Goal: Information Seeking & Learning: Stay updated

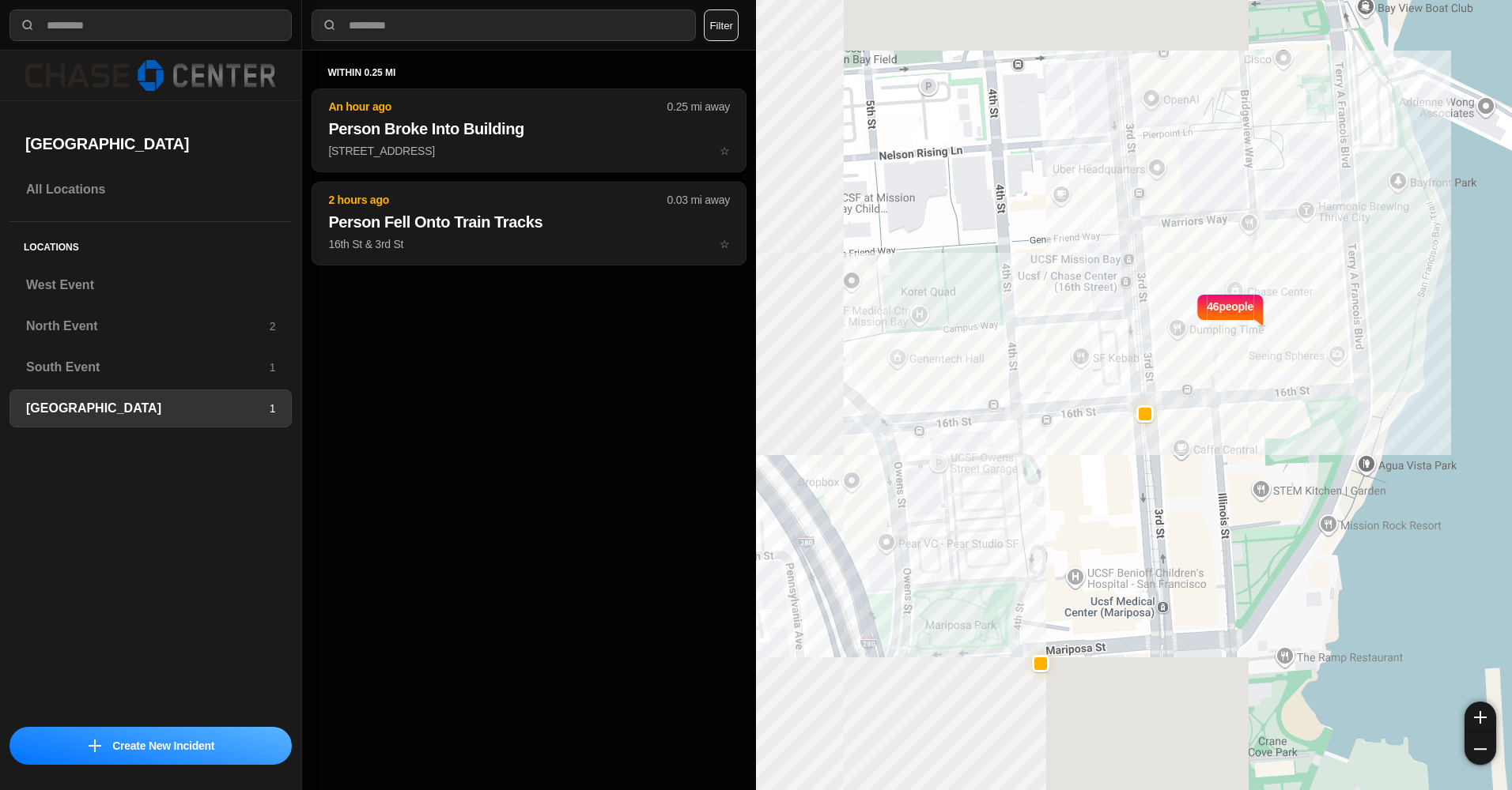
select select "*"
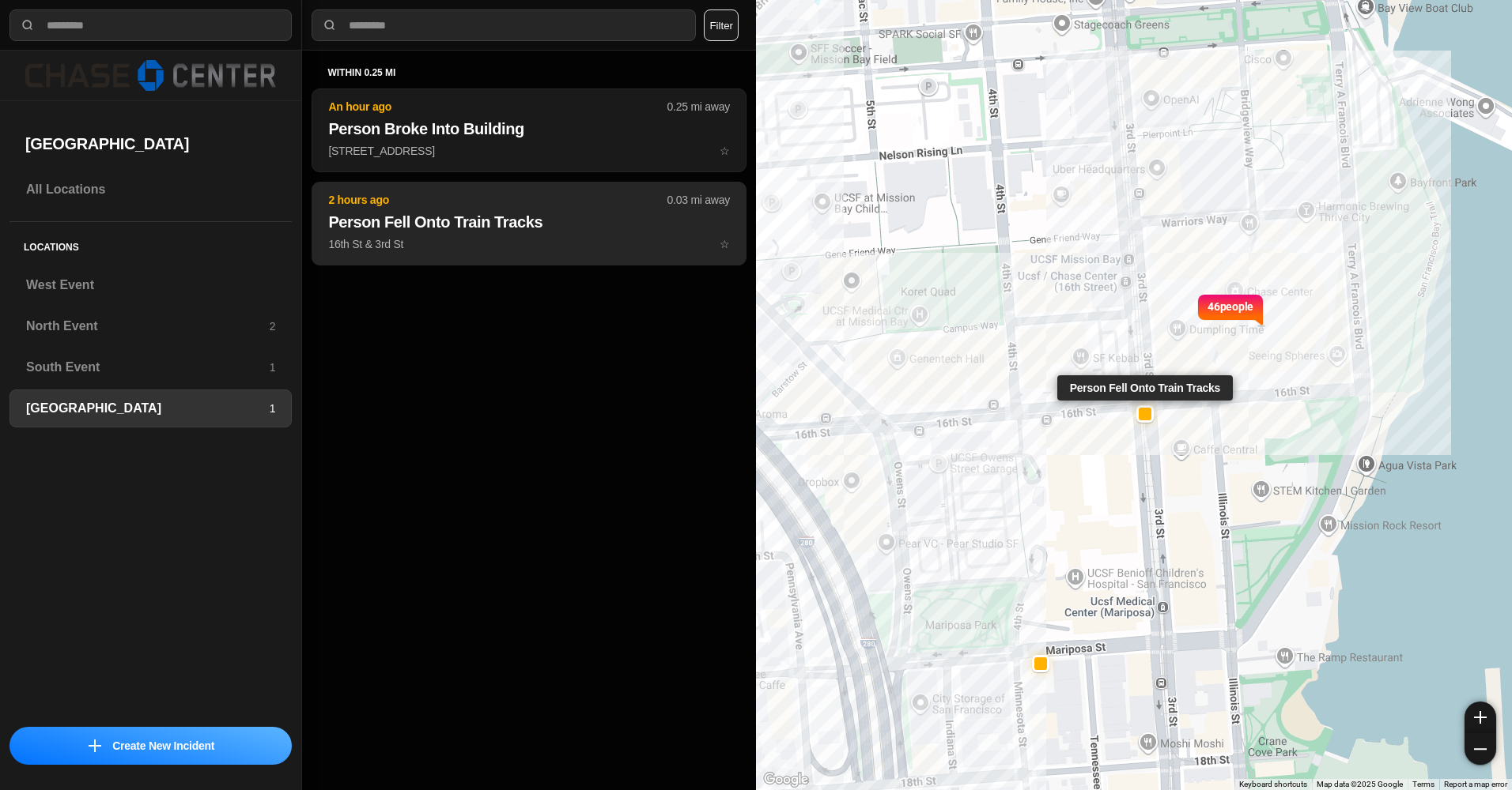
click at [528, 218] on h2 "Person Fell Onto Train Tracks" at bounding box center [529, 222] width 402 height 22
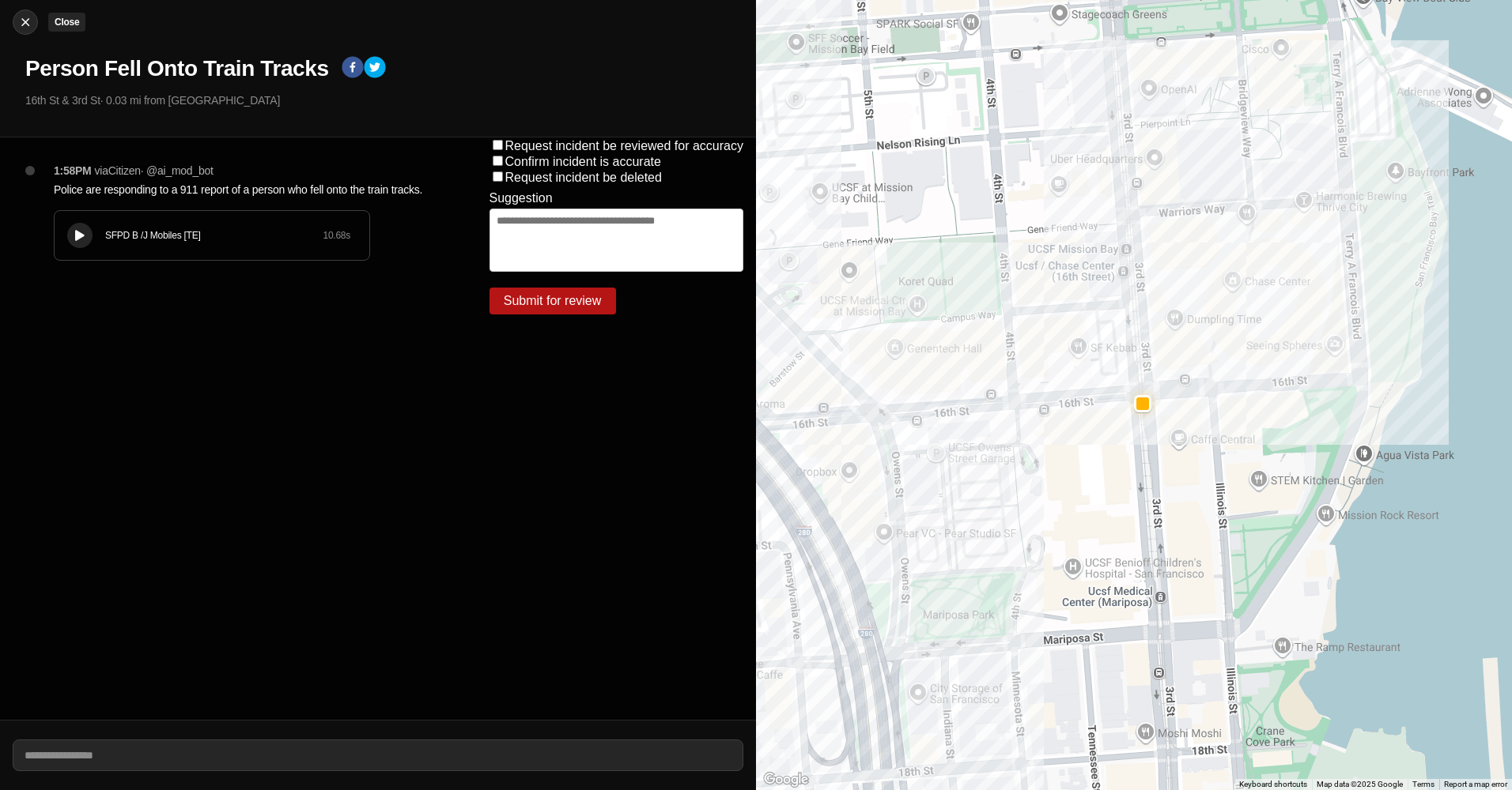
click at [24, 14] on button "Close" at bounding box center [25, 22] width 25 height 25
select select "*"
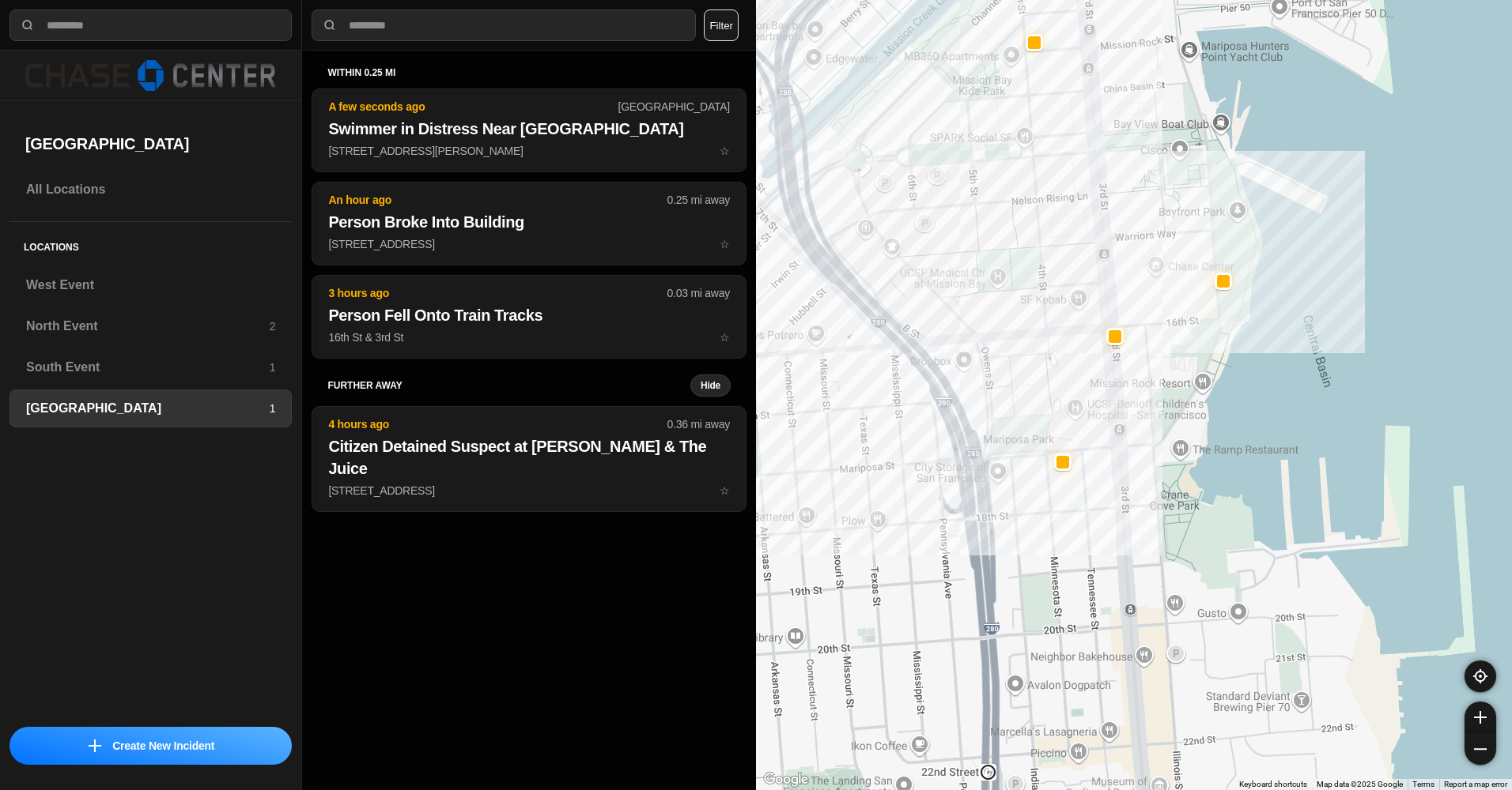
drag, startPoint x: 1059, startPoint y: 219, endPoint x: 1060, endPoint y: 329, distance: 110.0
click at [1059, 328] on div at bounding box center [1134, 395] width 756 height 790
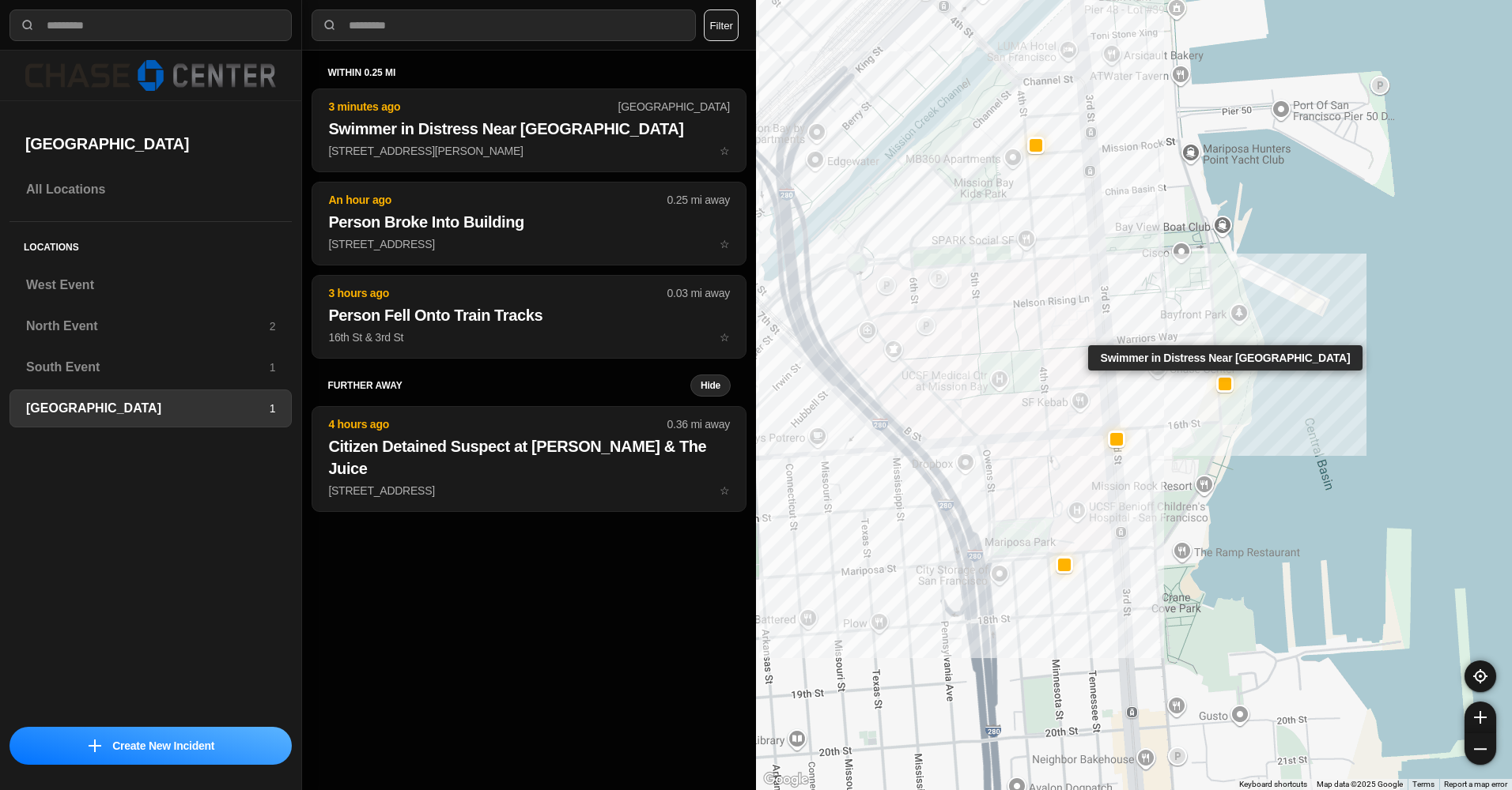
click at [1231, 392] on div at bounding box center [1225, 384] width 17 height 17
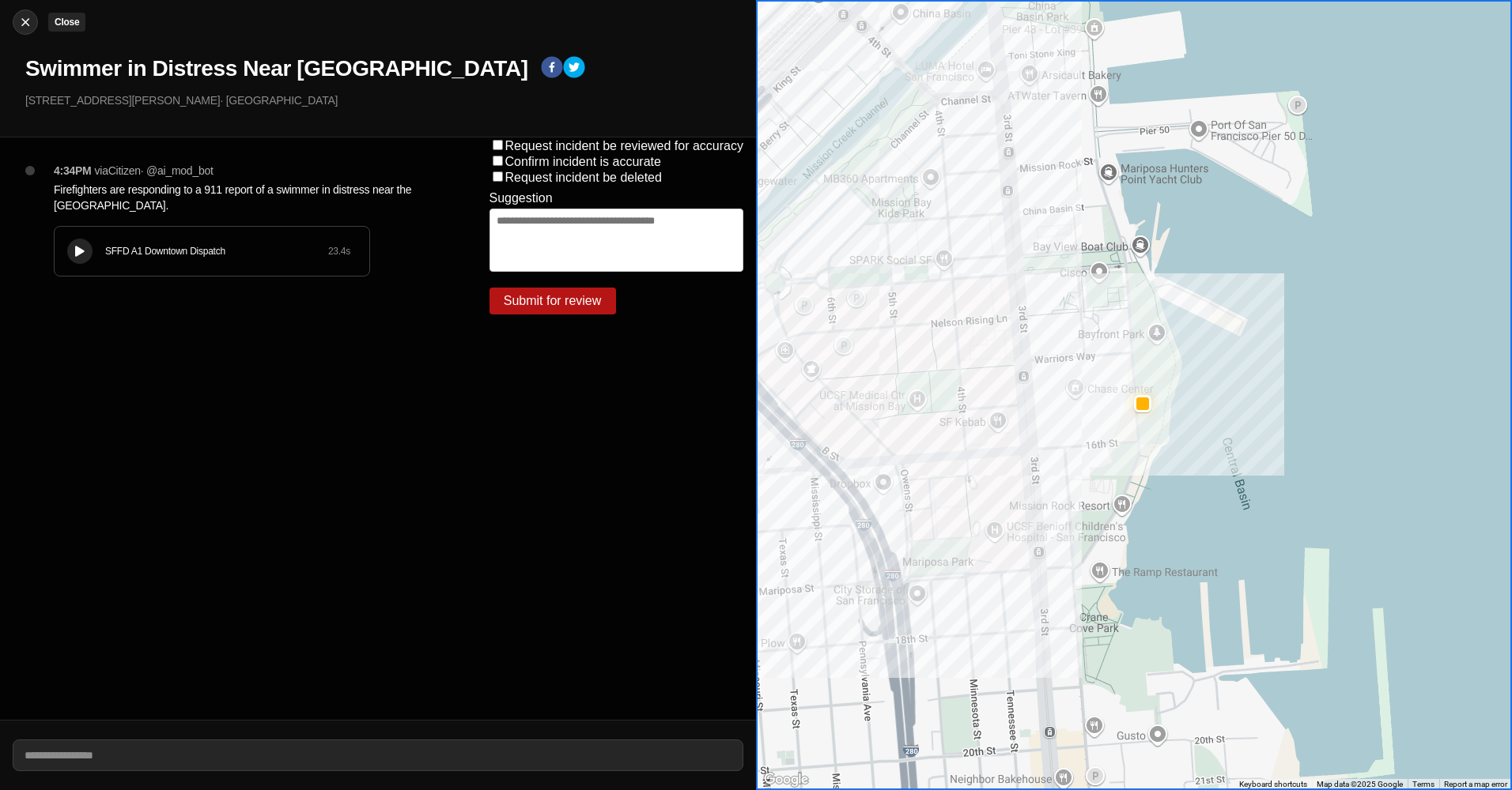
click at [22, 24] on img at bounding box center [25, 22] width 16 height 16
select select "*"
